Goal: Communication & Community: Answer question/provide support

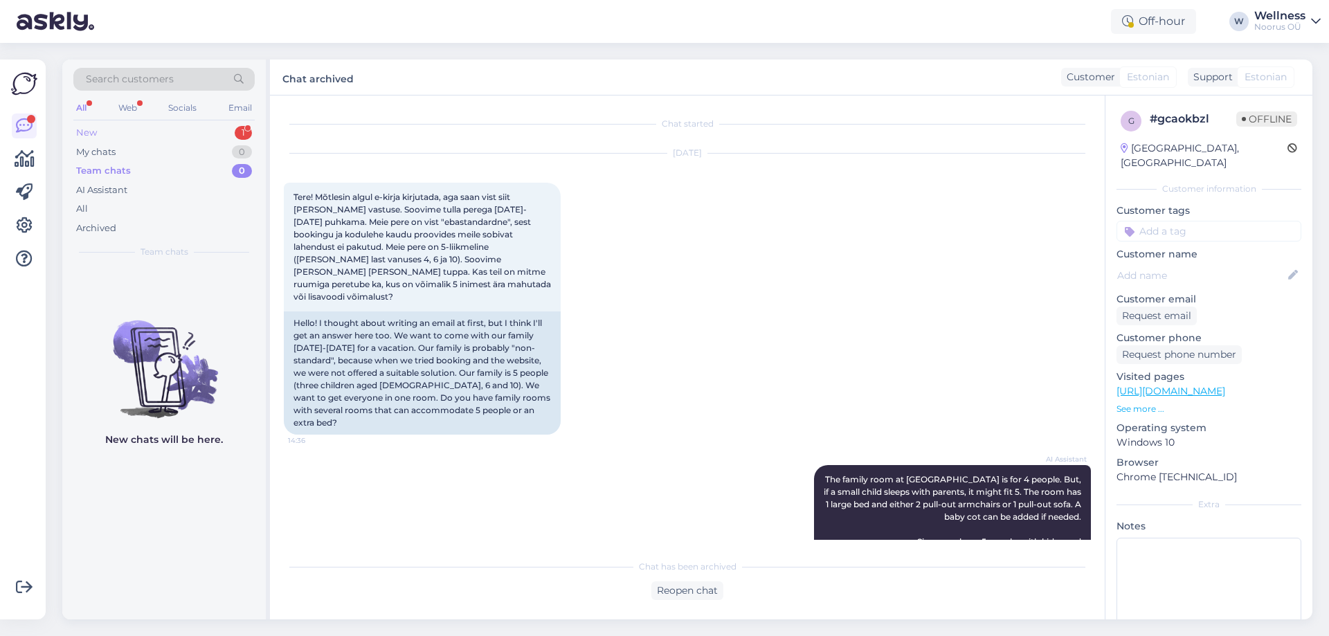
scroll to position [983, 0]
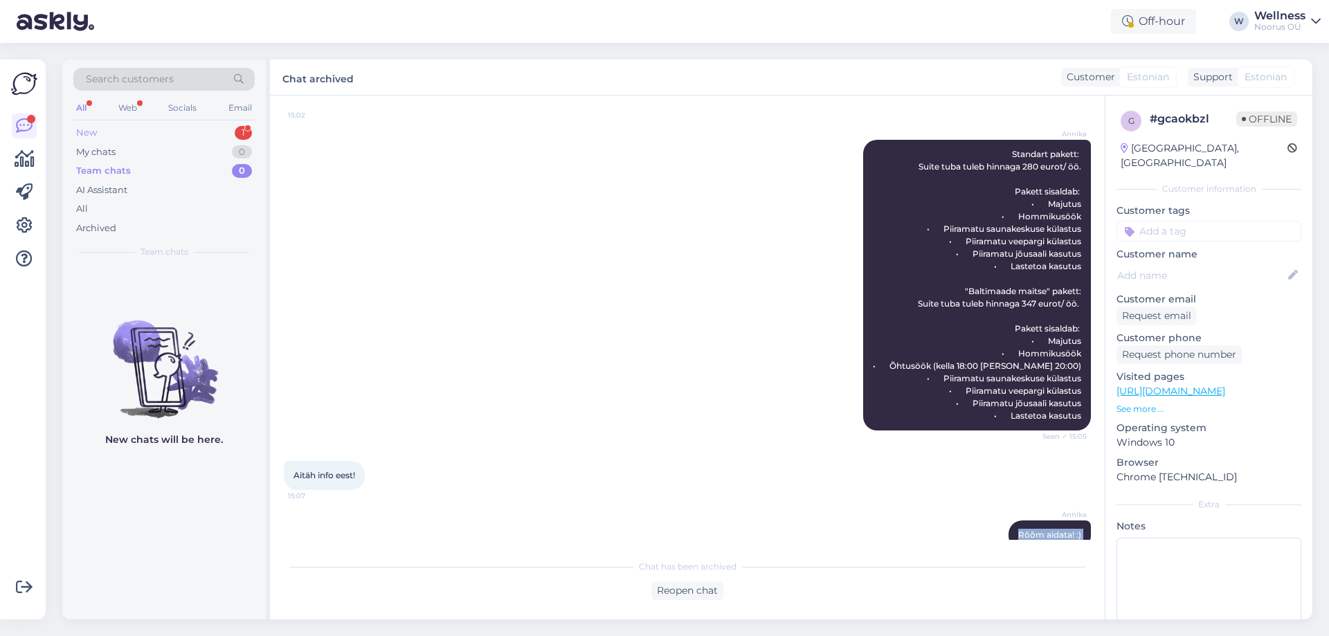
click at [218, 133] on div "New 1" at bounding box center [163, 132] width 181 height 19
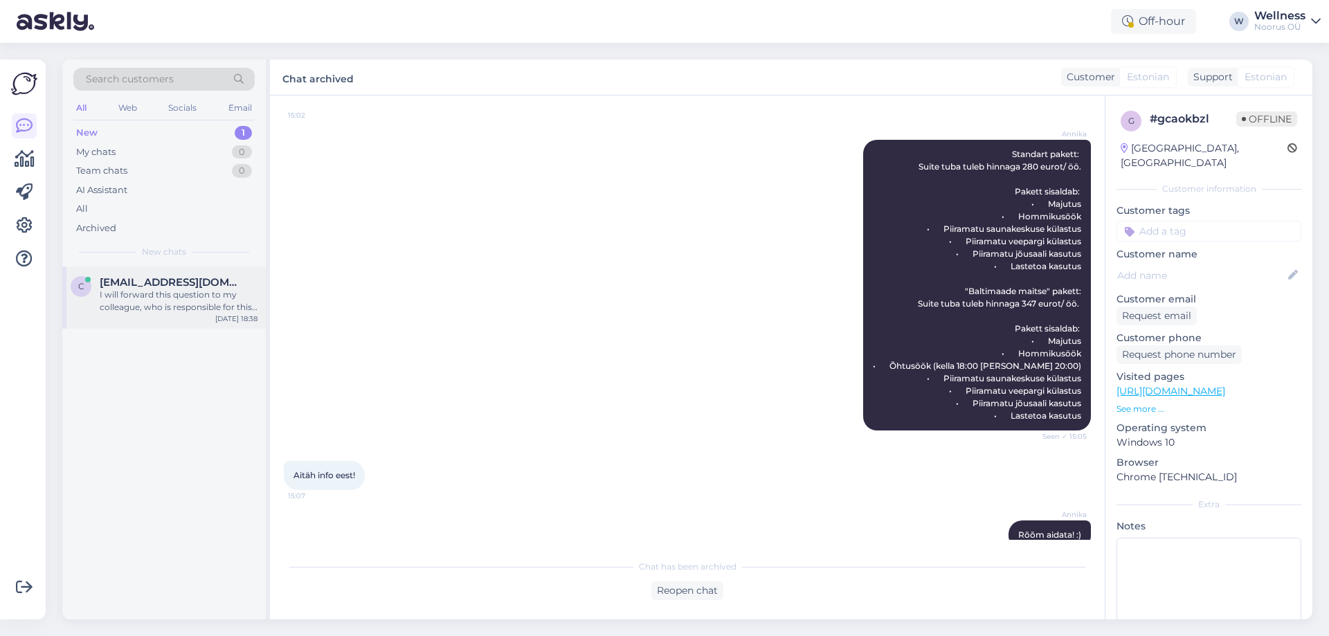
click at [170, 273] on div "c [EMAIL_ADDRESS][DOMAIN_NAME] I will forward this question to my colleague, wh…" at bounding box center [163, 297] width 203 height 62
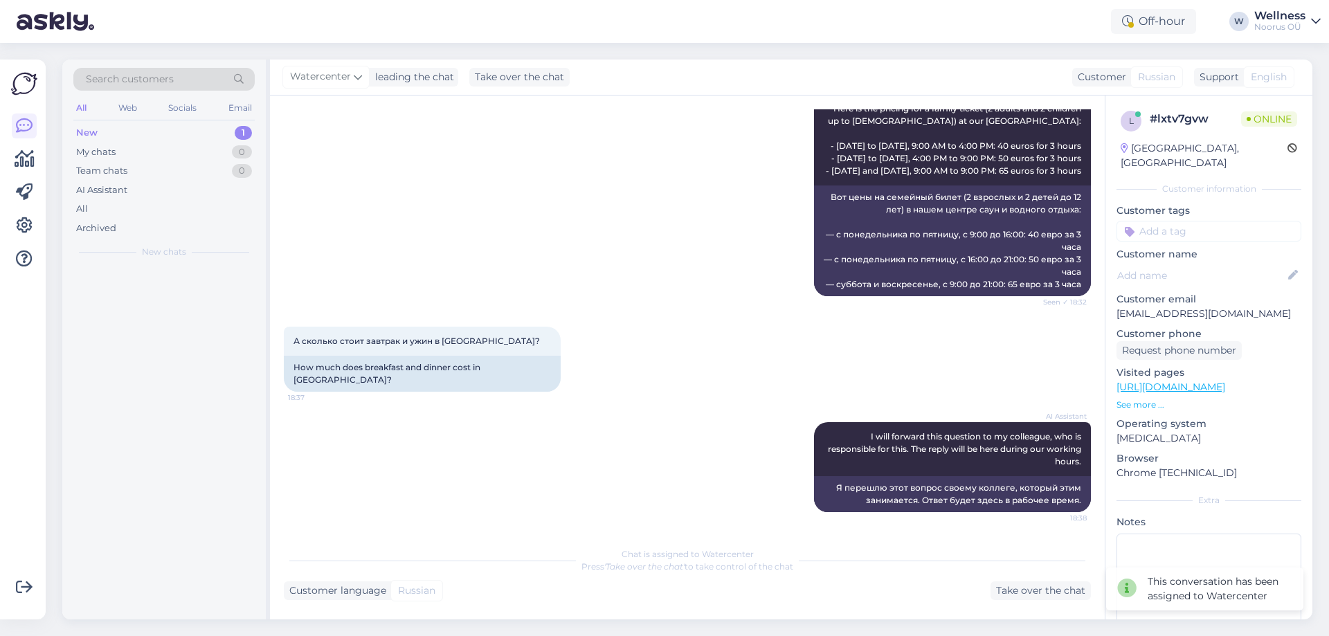
scroll to position [525, 0]
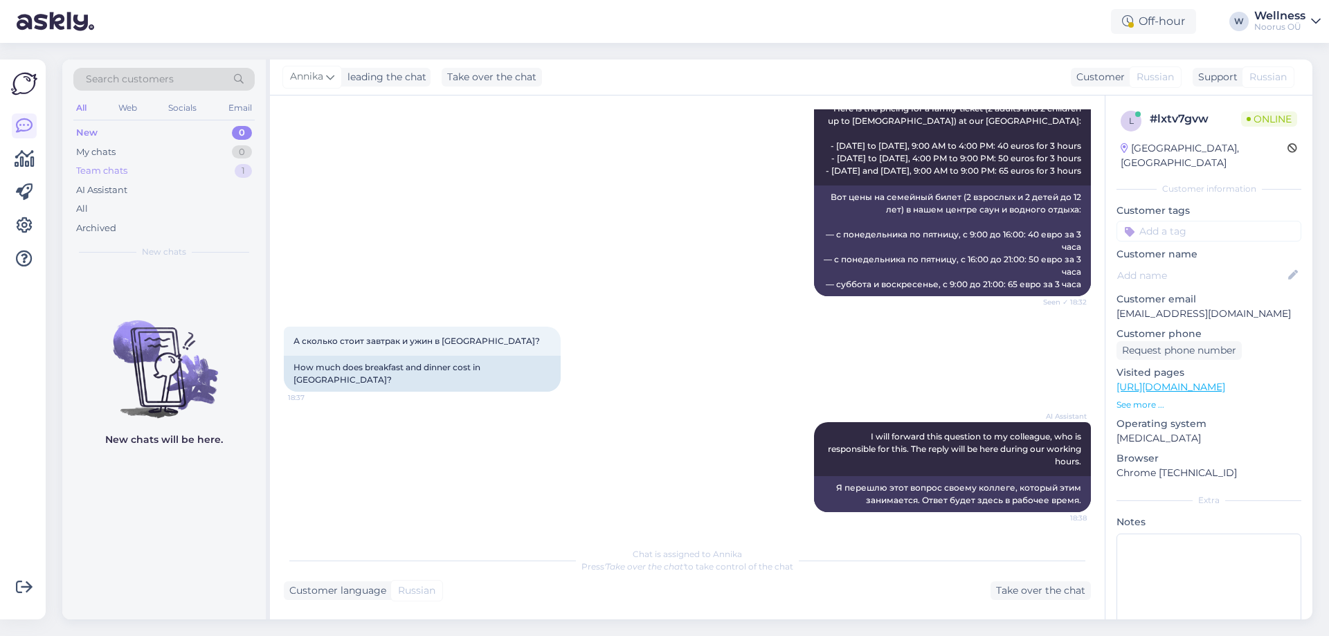
click at [231, 170] on div "Team chats 1" at bounding box center [163, 170] width 181 height 19
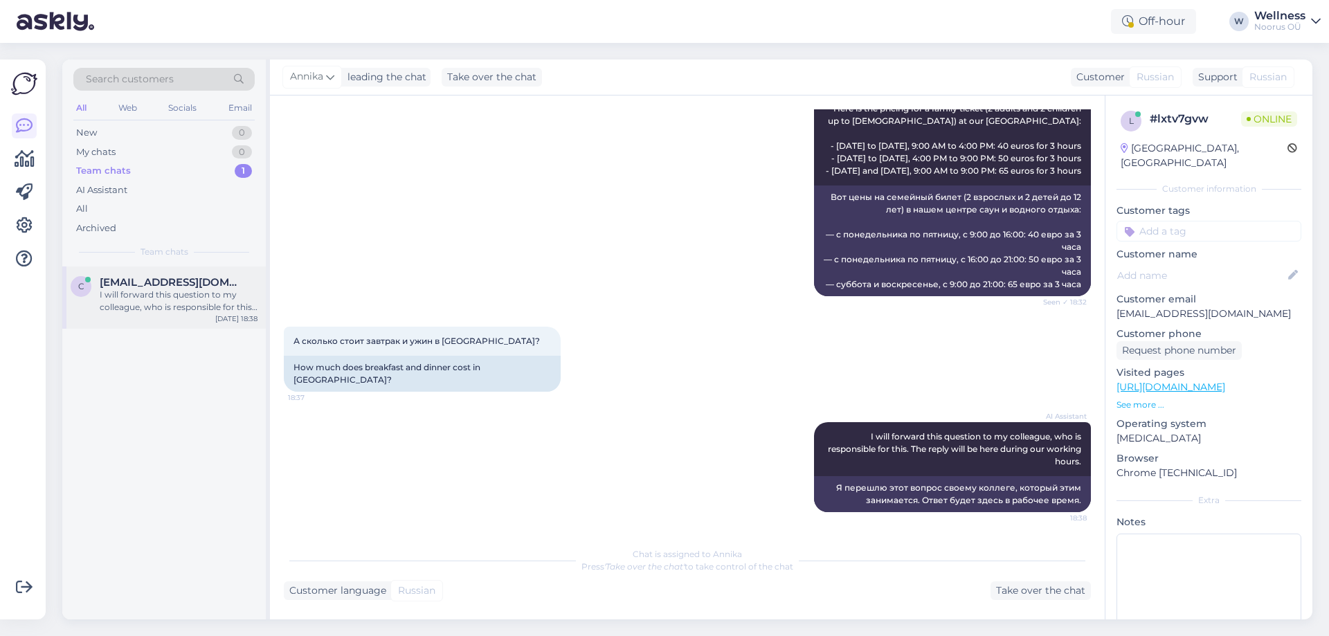
click at [246, 269] on div "c [EMAIL_ADDRESS][DOMAIN_NAME] I will forward this question to my colleague, wh…" at bounding box center [163, 297] width 203 height 62
click at [155, 220] on div "Archived" at bounding box center [163, 228] width 181 height 19
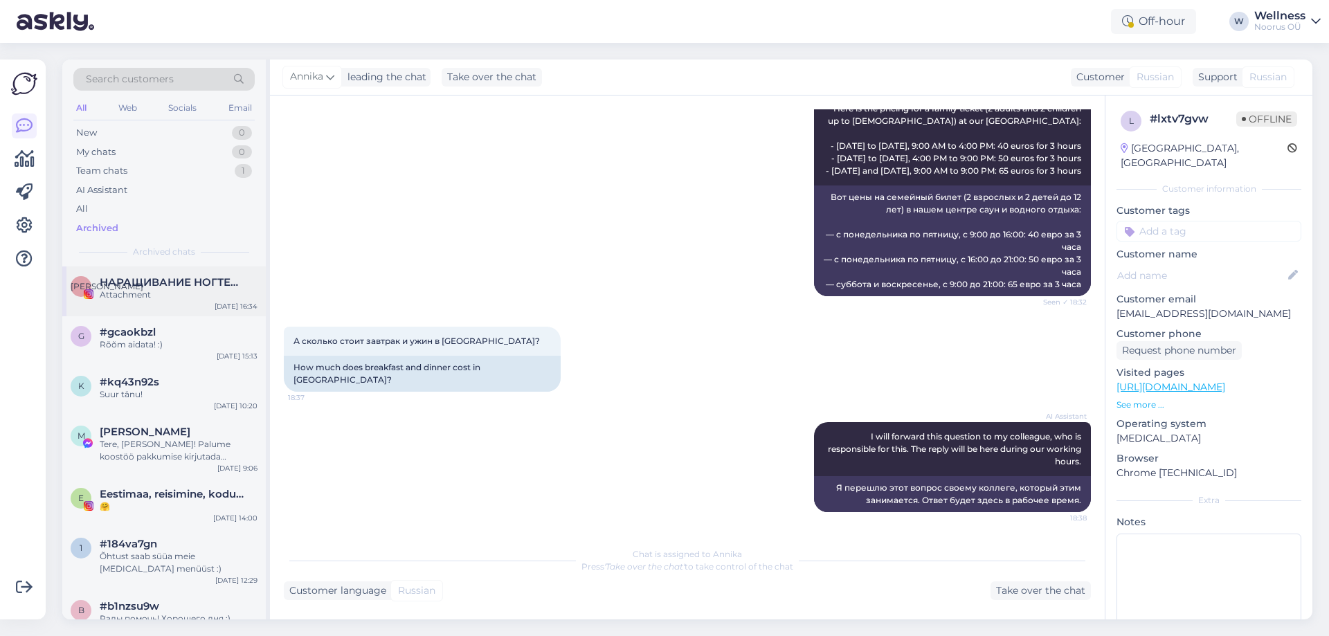
click at [199, 290] on div "Attachment" at bounding box center [179, 295] width 158 height 12
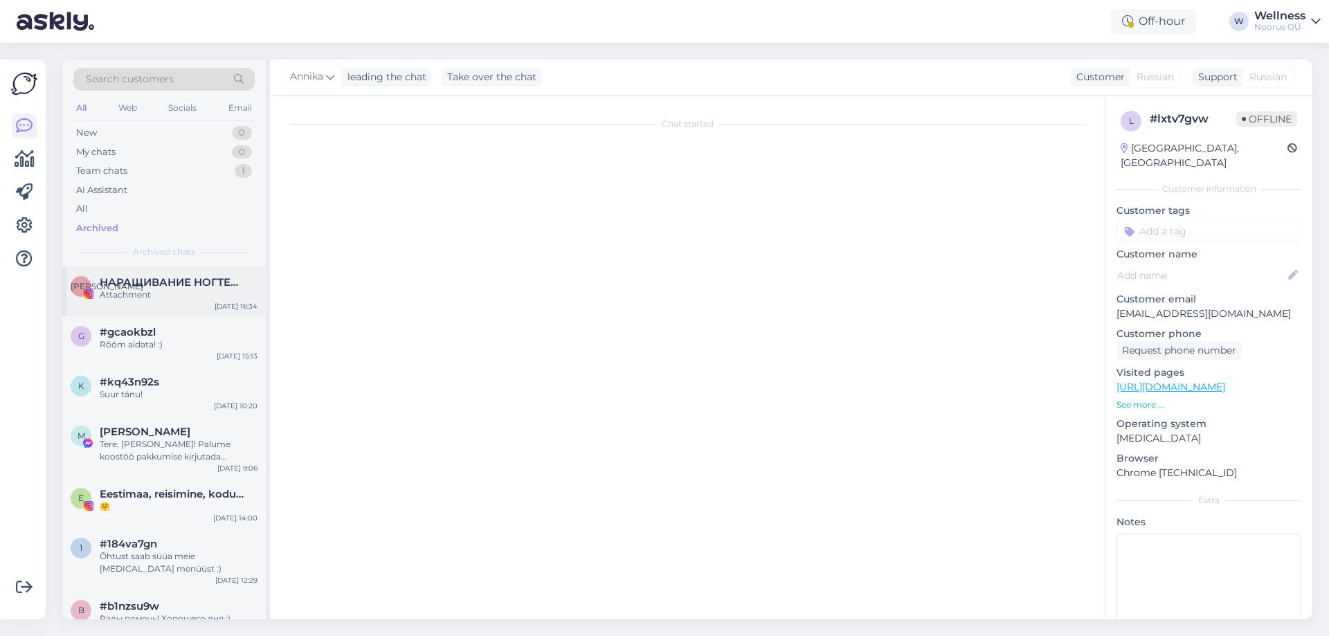
scroll to position [0, 0]
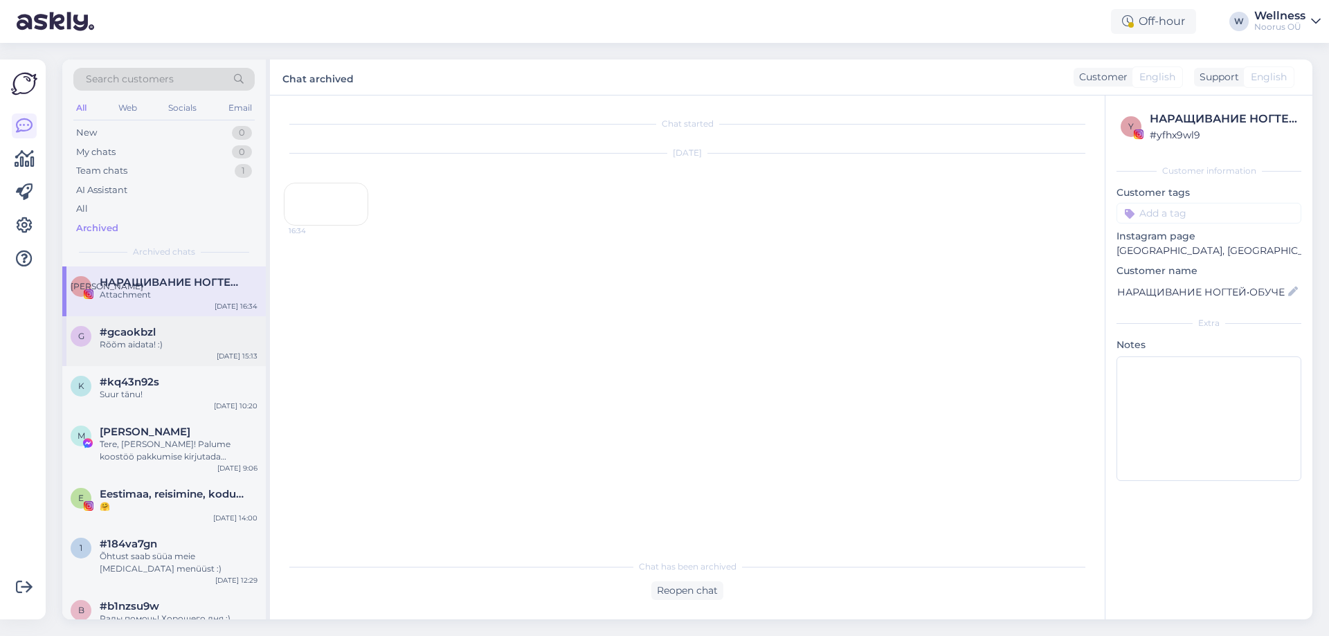
click at [182, 334] on div "#gcaokbzl" at bounding box center [179, 332] width 158 height 12
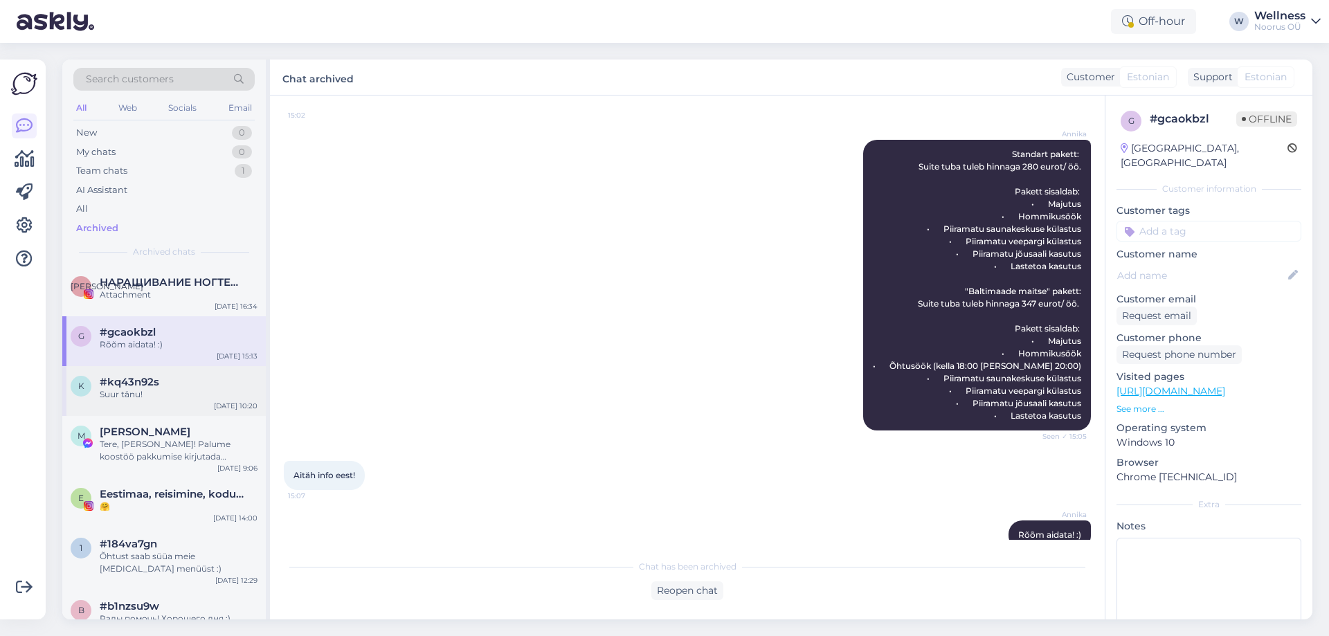
click at [170, 387] on div "#kq43n92s" at bounding box center [179, 382] width 158 height 12
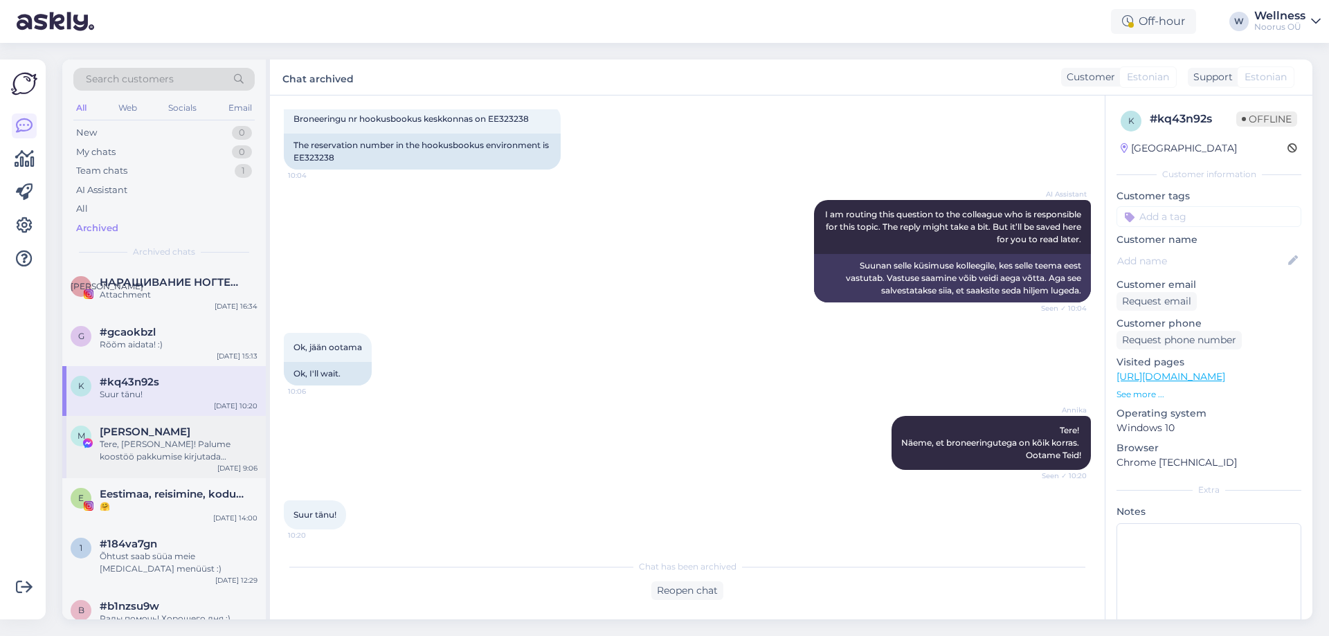
click at [221, 422] on div "M [PERSON_NAME] Tere, [PERSON_NAME]! Palume koostöö pakkumise kirjutada [PERSON…" at bounding box center [163, 447] width 203 height 62
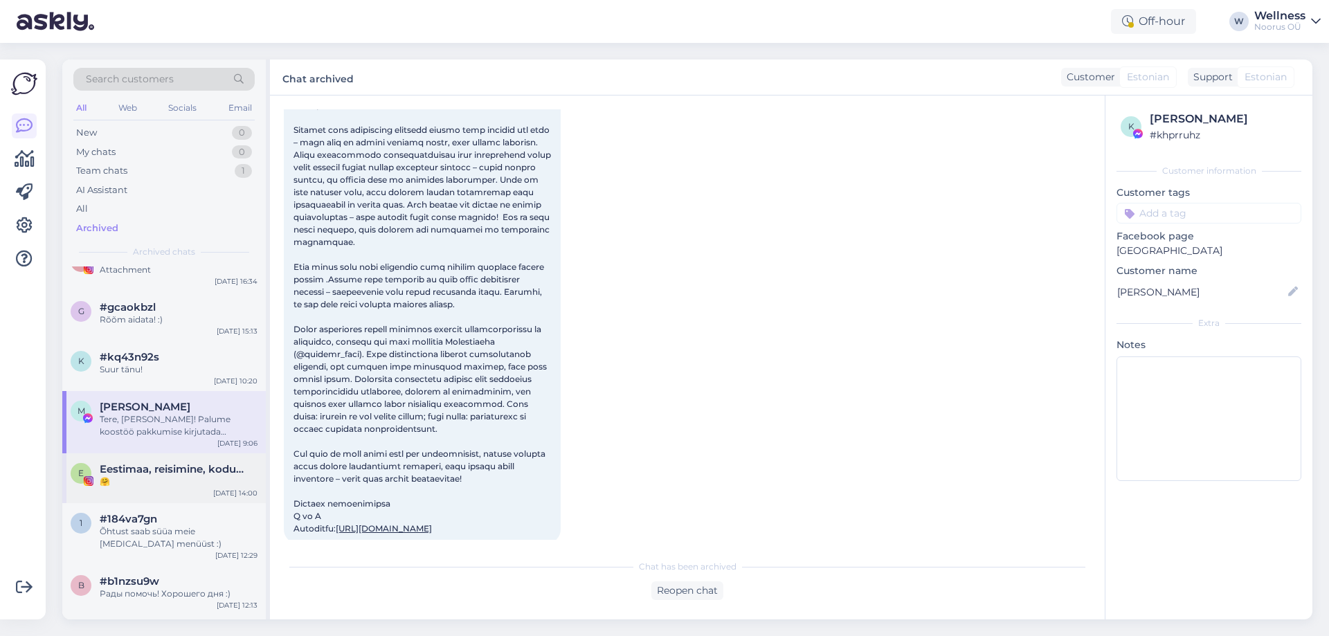
scroll to position [92, 0]
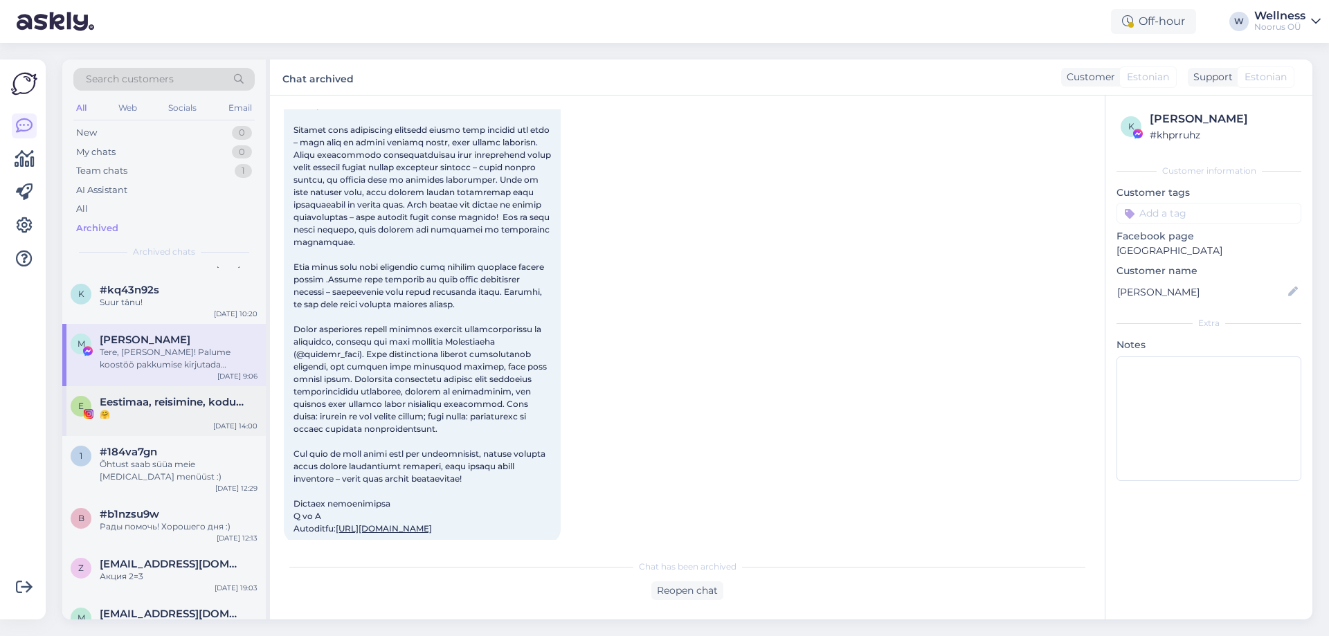
click at [193, 451] on div "#184va7gn" at bounding box center [179, 452] width 158 height 12
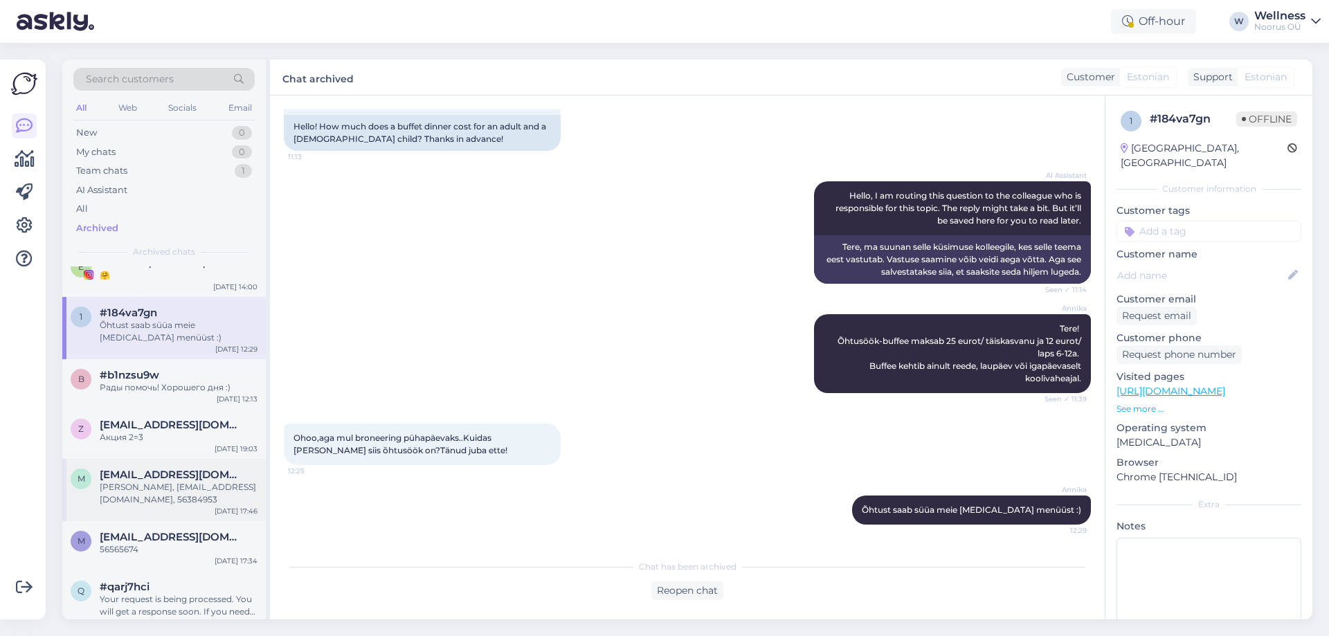
scroll to position [277, 0]
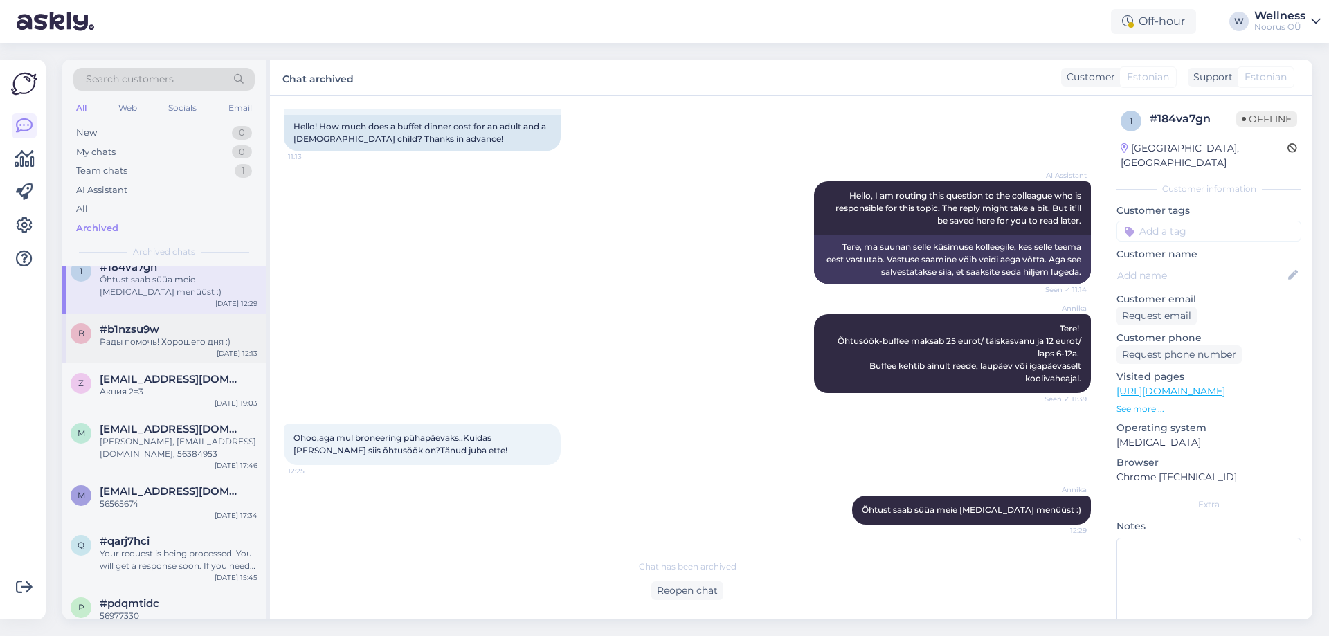
click at [233, 349] on div "[DATE] 12:13" at bounding box center [237, 353] width 41 height 10
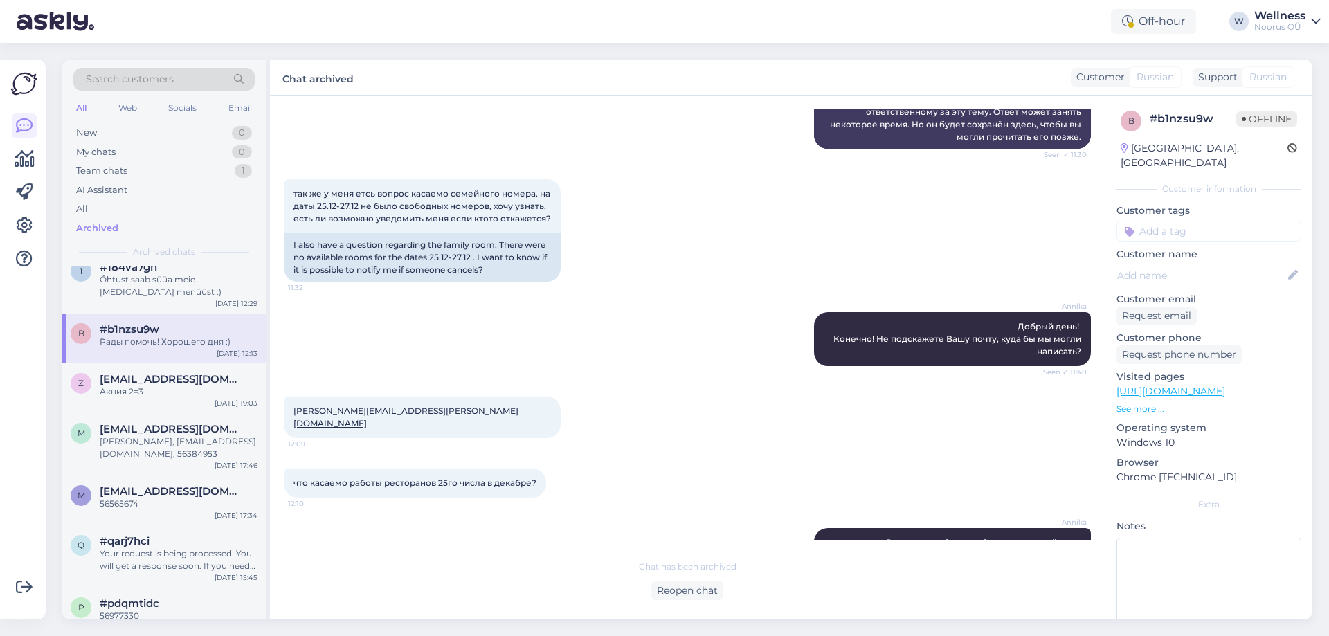
scroll to position [248, 0]
